Goal: Check status: Check status

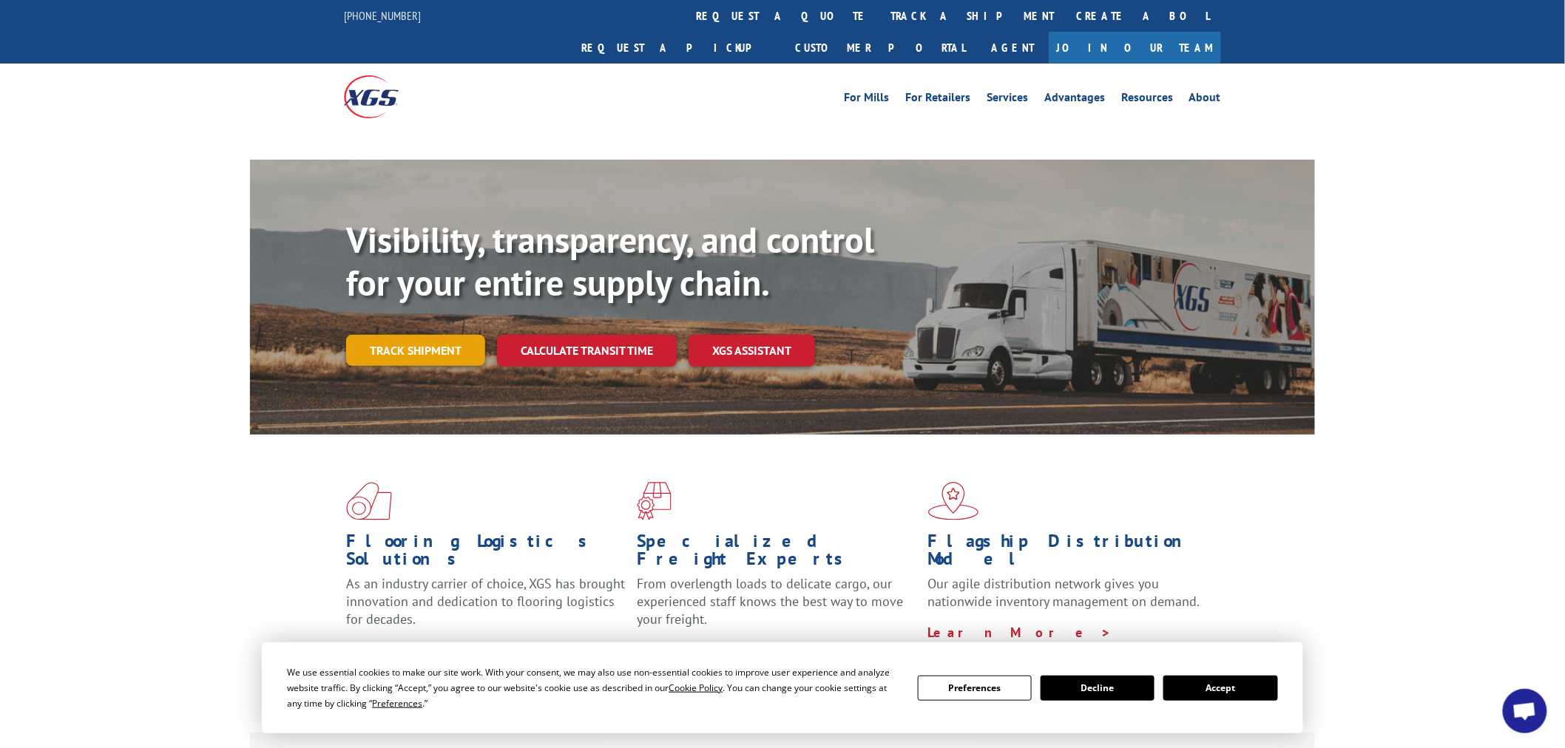
click at [421, 314] on div "Visibility, transparency, and control for your entire supply chain. Track shipm…" at bounding box center [830, 322] width 969 height 206
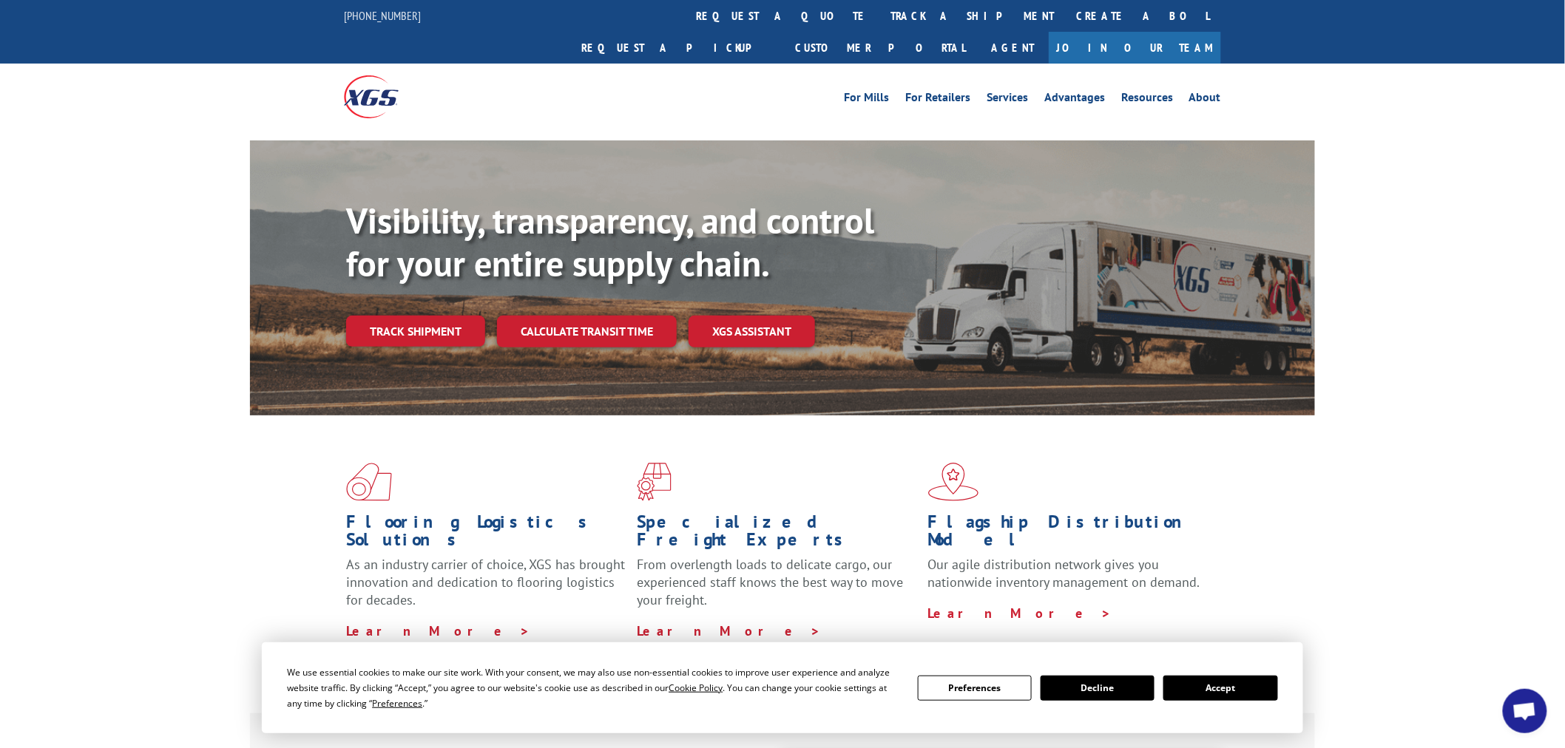
click at [1230, 679] on button "Accept" at bounding box center [1220, 688] width 114 height 25
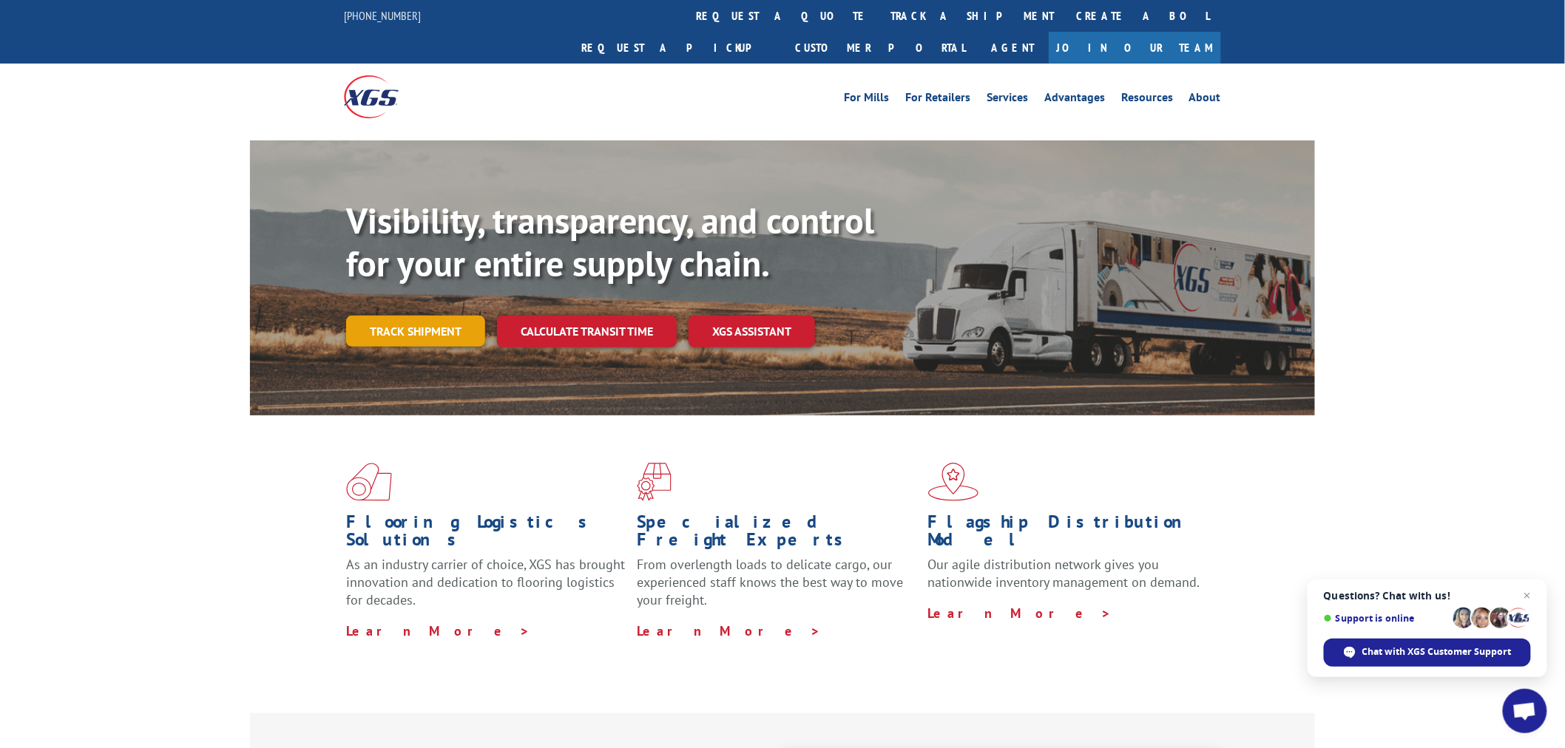
click at [415, 316] on link "Track shipment" at bounding box center [415, 331] width 139 height 31
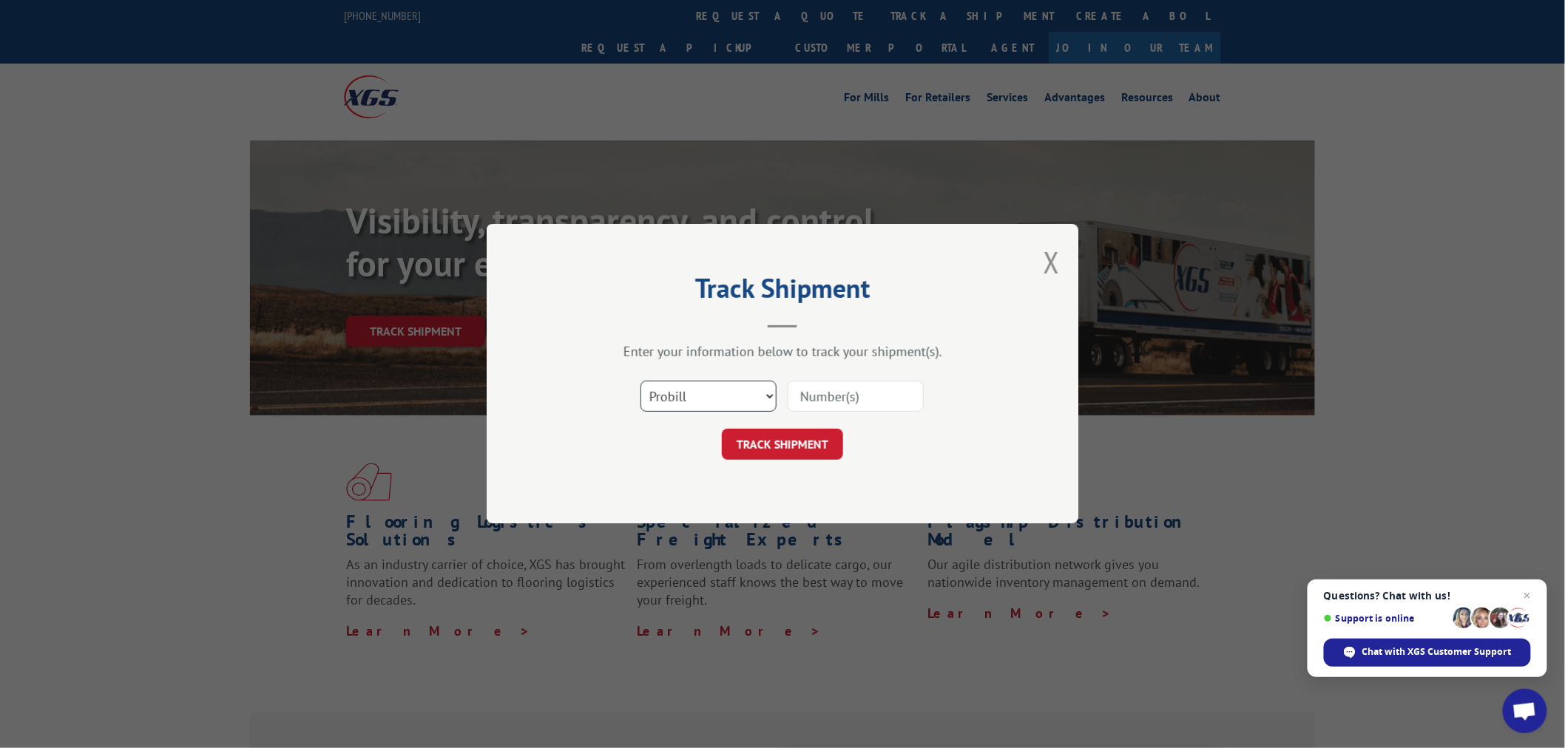
click at [697, 399] on select "Select category... Probill BOL PO" at bounding box center [708, 397] width 136 height 31
select select "po"
click at [640, 382] on select "Select category... Probill BOL PO" at bounding box center [708, 397] width 136 height 31
click at [847, 394] on input at bounding box center [856, 397] width 136 height 31
paste input "22521910"
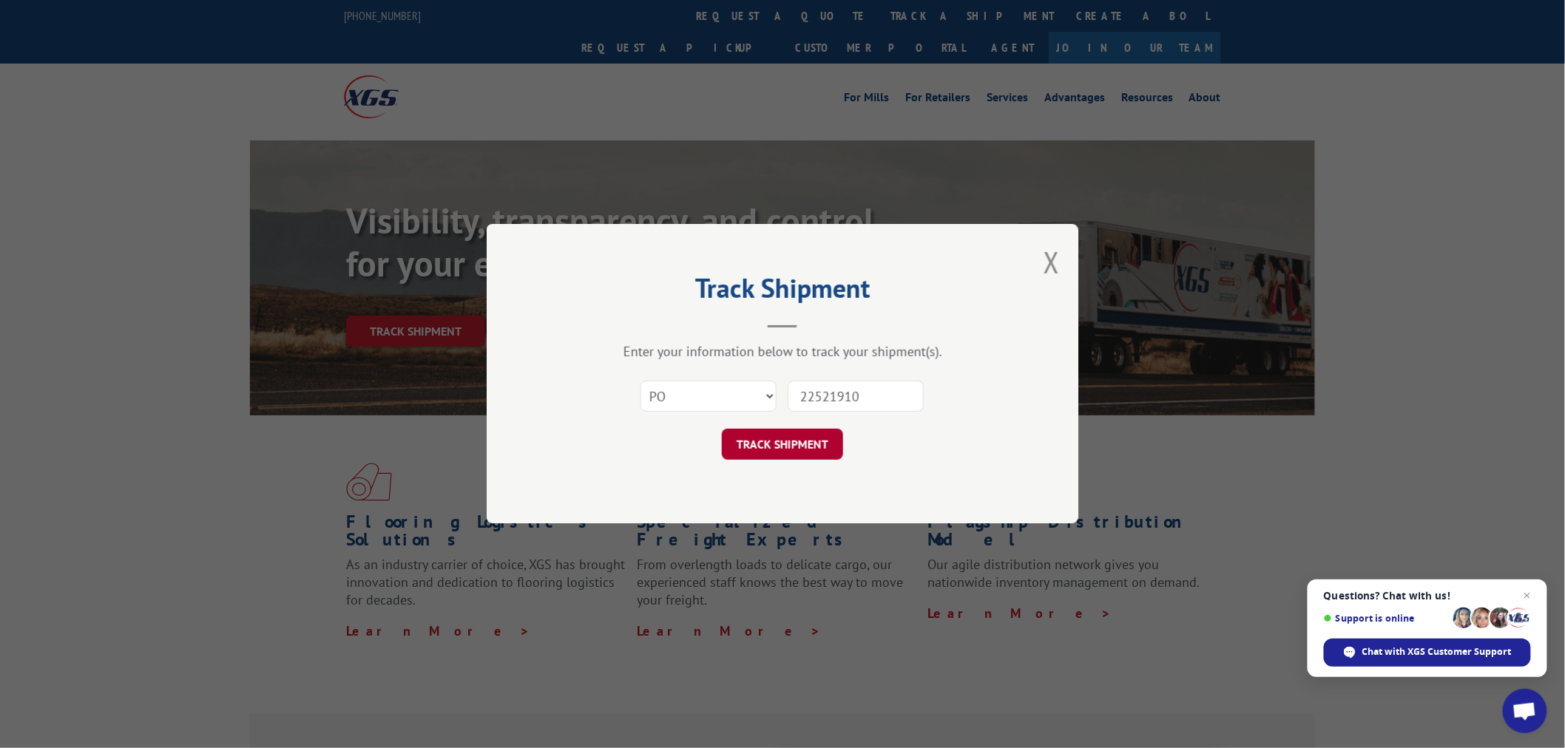
type input "22521910"
click at [803, 441] on button "TRACK SHIPMENT" at bounding box center [782, 445] width 121 height 31
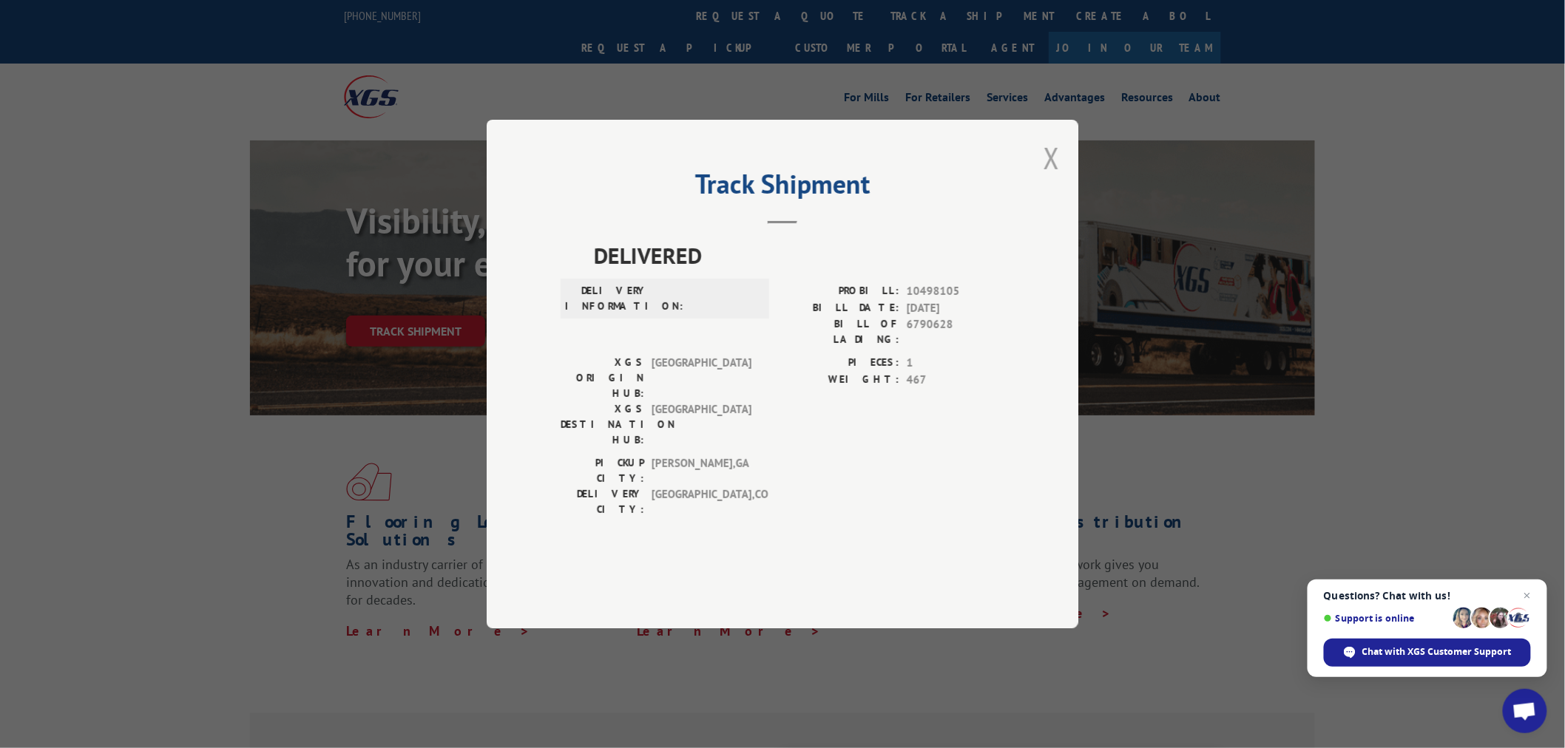
click at [1056, 177] on button "Close modal" at bounding box center [1051, 157] width 16 height 39
